Goal: Register for event/course

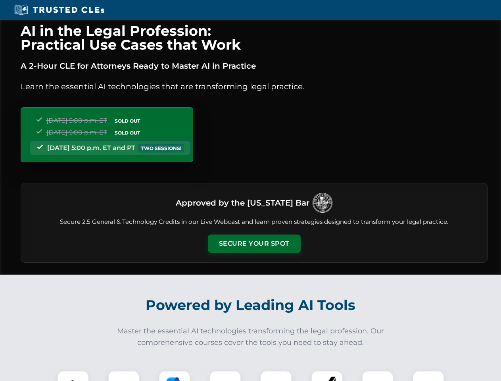
click at [254, 243] on button "Secure Your Spot" at bounding box center [254, 243] width 93 height 18
click at [73, 375] on img at bounding box center [72, 386] width 23 height 23
click at [124, 375] on div at bounding box center [124, 386] width 32 height 32
